Goal: Task Accomplishment & Management: Use online tool/utility

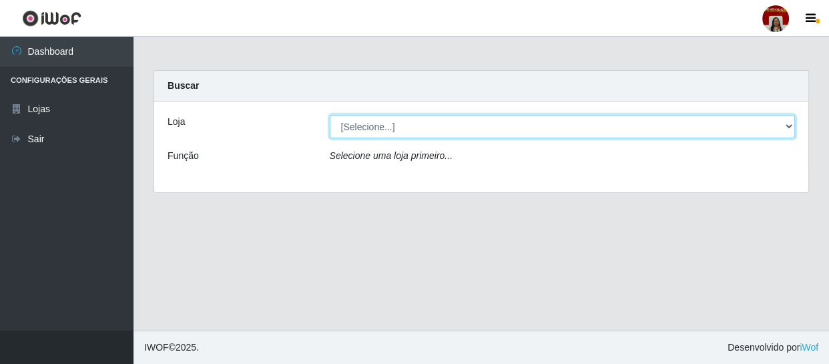
click at [785, 124] on select "[Selecione...] Mar Vermelho - Loja 04" at bounding box center [563, 126] width 466 height 23
select select "251"
click at [330, 115] on select "[Selecione...] Mar Vermelho - Loja 04" at bounding box center [563, 126] width 466 height 23
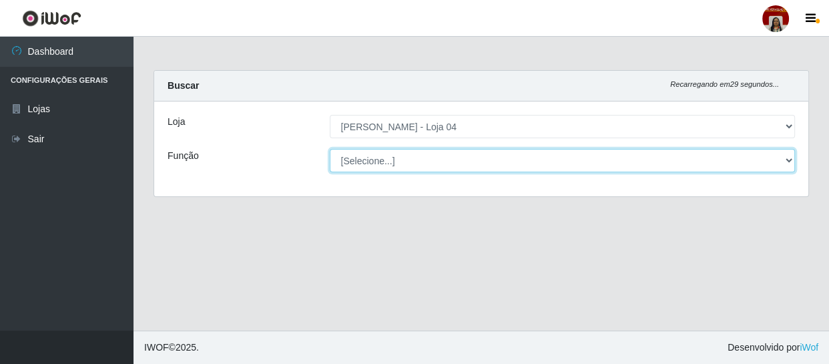
click at [787, 162] on select "[Selecione...] ASG ASG + ASG ++ Auxiliar de Depósito Auxiliar de Depósito + Aux…" at bounding box center [563, 160] width 466 height 23
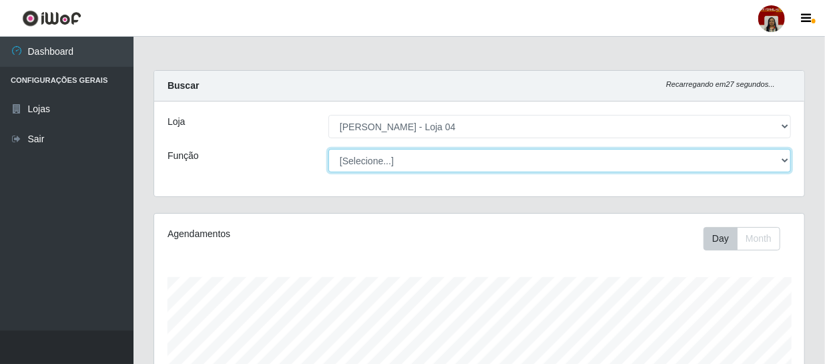
scroll to position [277, 650]
select select "22"
click at [328, 149] on select "[Selecione...] ASG ASG + ASG ++ Auxiliar de Depósito Auxiliar de Depósito + Aux…" at bounding box center [559, 160] width 462 height 23
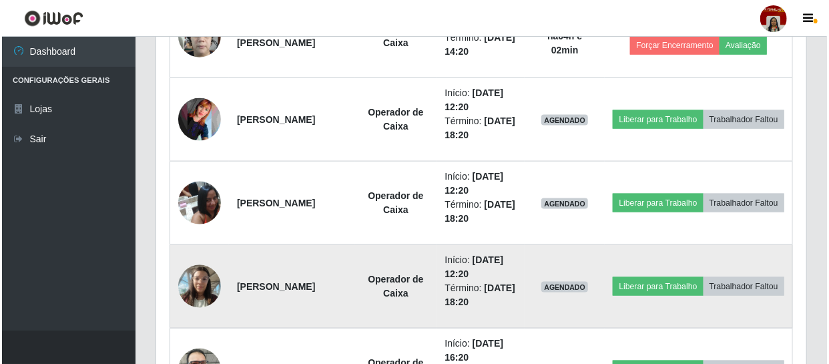
scroll to position [769, 0]
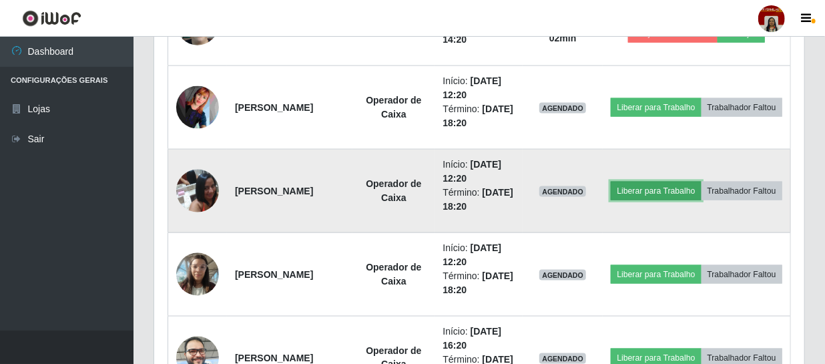
click at [690, 182] on button "Liberar para Trabalho" at bounding box center [656, 191] width 90 height 19
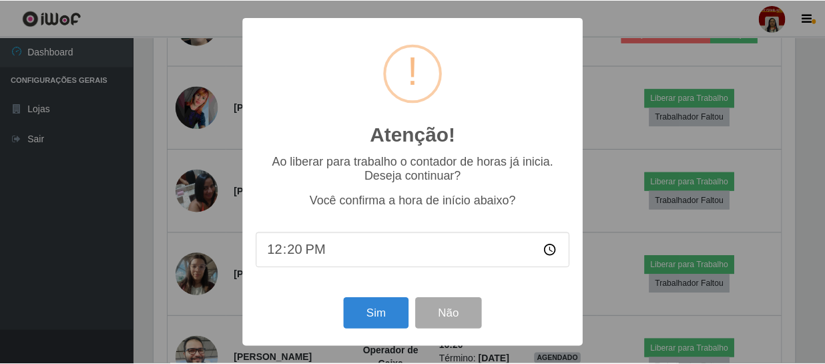
scroll to position [277, 644]
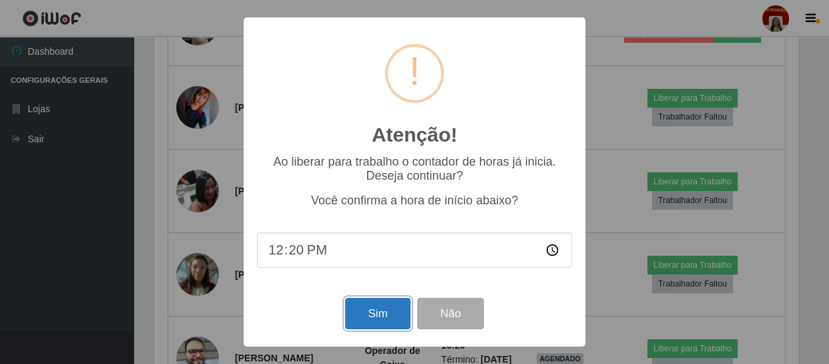
click at [398, 304] on button "Sim" at bounding box center [377, 313] width 65 height 31
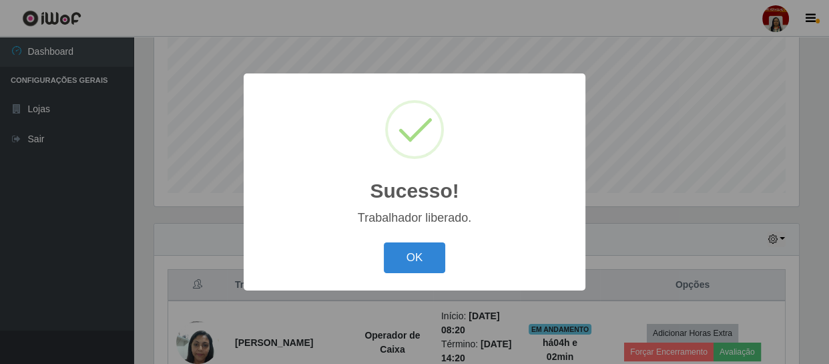
click at [434, 268] on button "OK" at bounding box center [415, 257] width 62 height 31
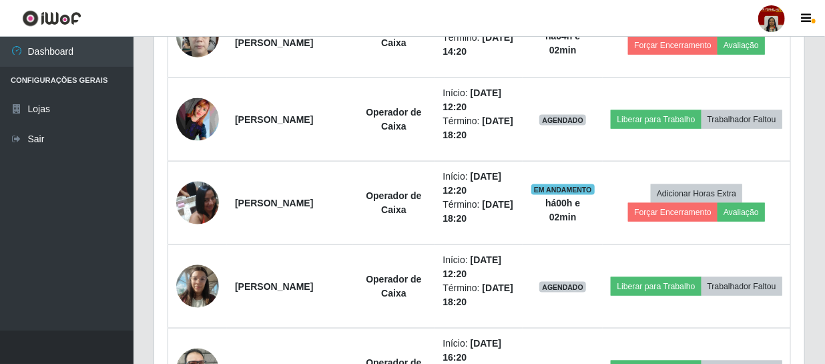
scroll to position [830, 0]
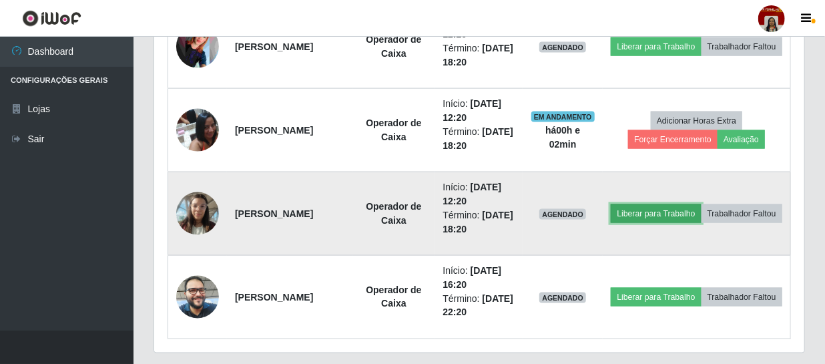
click at [680, 204] on button "Liberar para Trabalho" at bounding box center [656, 213] width 90 height 19
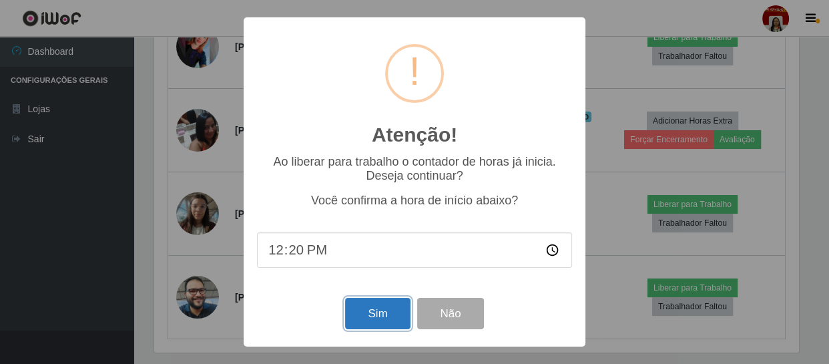
click at [400, 324] on button "Sim" at bounding box center [377, 313] width 65 height 31
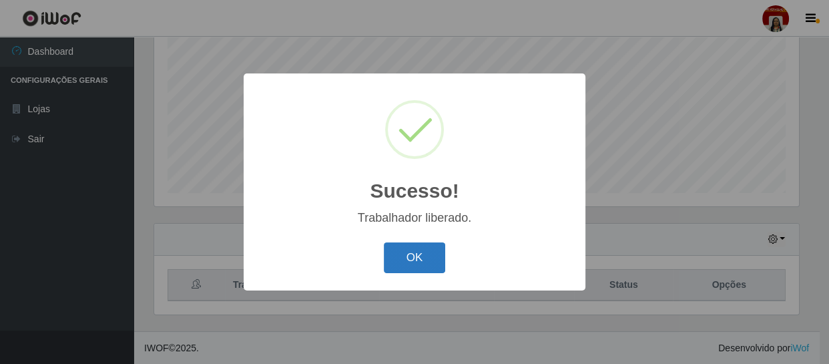
click at [416, 262] on button "OK" at bounding box center [415, 257] width 62 height 31
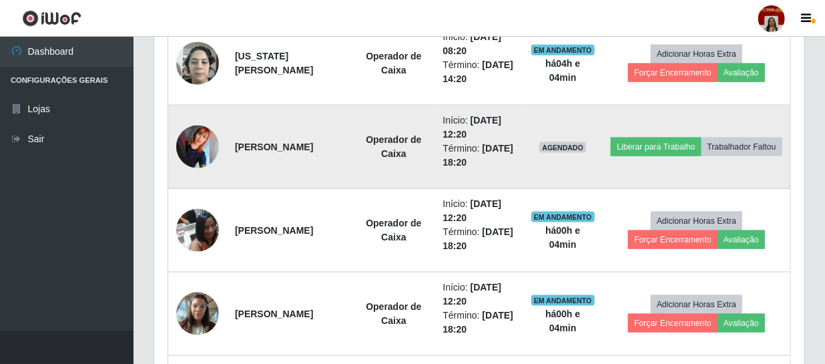
scroll to position [685, 0]
